Goal: Check status

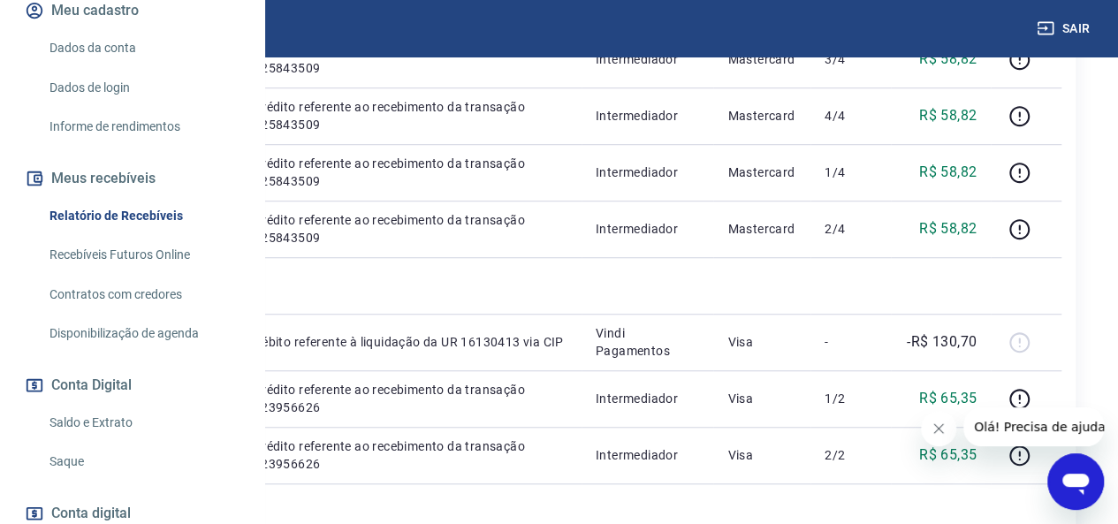
scroll to position [265, 0]
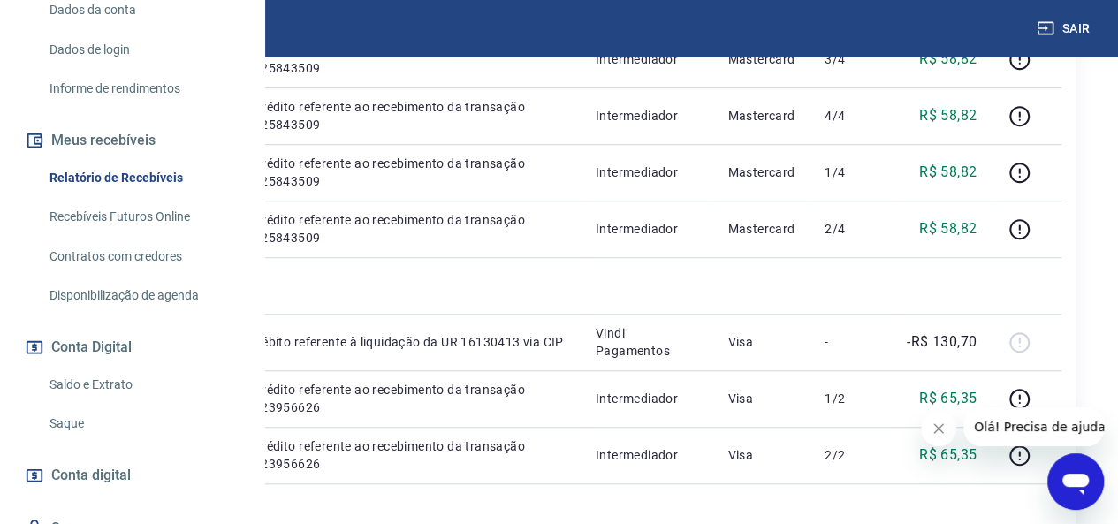
click at [89, 403] on link "Saldo e Extrato" at bounding box center [142, 385] width 201 height 36
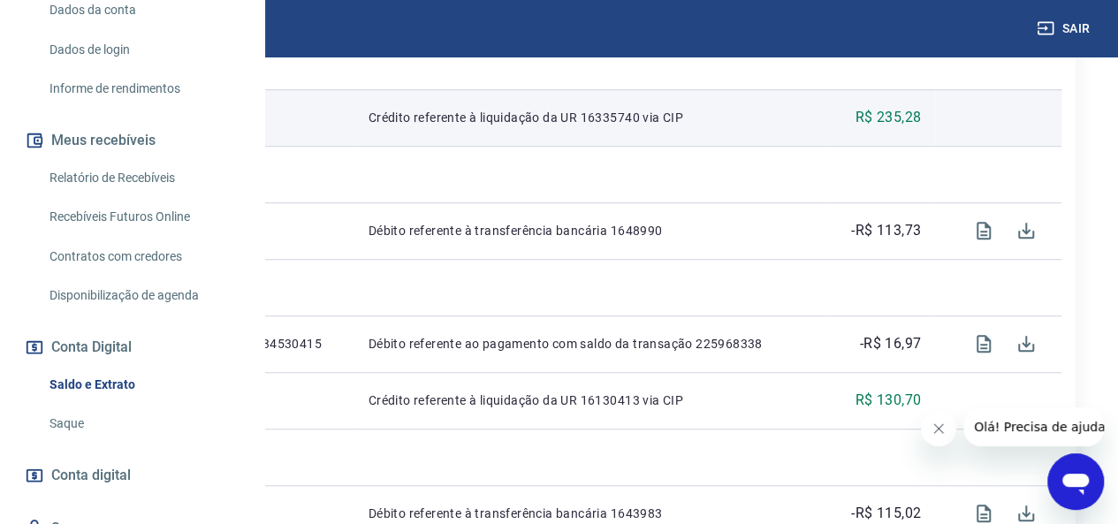
scroll to position [530, 0]
